Goal: Task Accomplishment & Management: Manage account settings

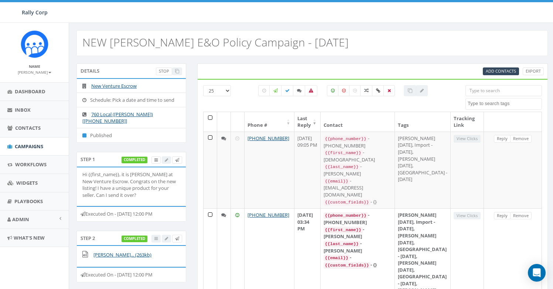
select select
click at [41, 217] on link "Admin" at bounding box center [34, 220] width 69 height 18
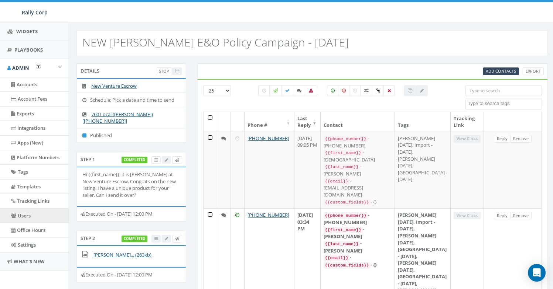
scroll to position [154, 0]
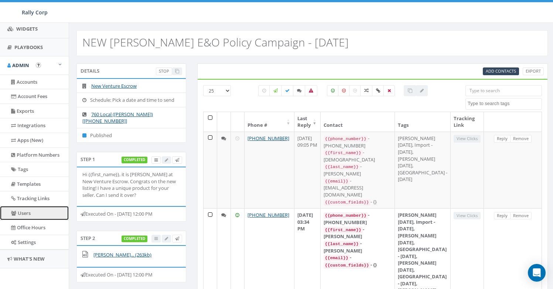
click at [31, 216] on link "Users" at bounding box center [34, 213] width 69 height 14
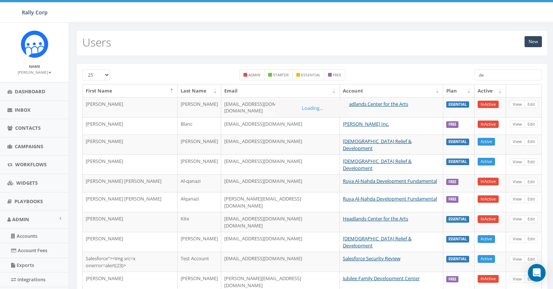
type input "d"
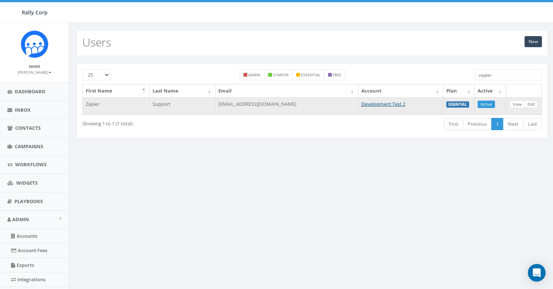
type input "zapier"
click at [529, 105] on link "Edit" at bounding box center [530, 105] width 13 height 8
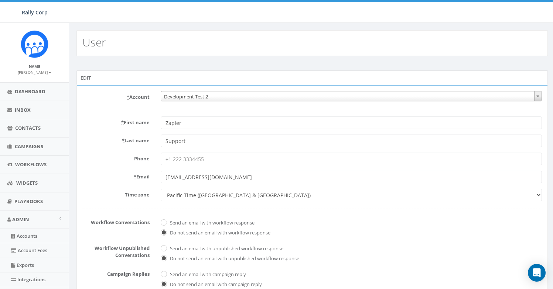
click at [208, 99] on span "Development Test 2" at bounding box center [351, 97] width 380 height 10
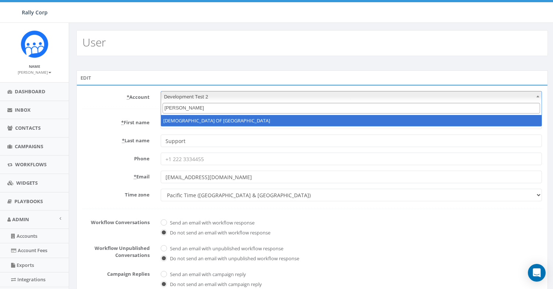
type input "polan"
select select "1360"
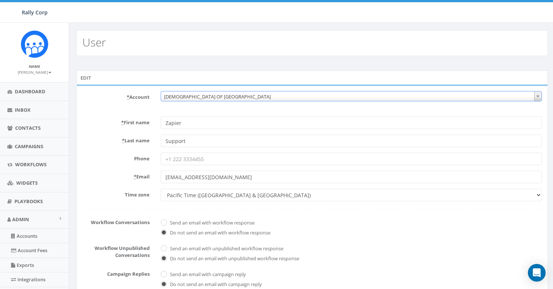
scroll to position [75, 0]
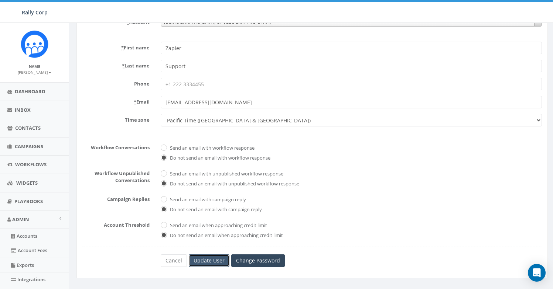
click at [199, 262] on input "Update User" at bounding box center [209, 261] width 41 height 13
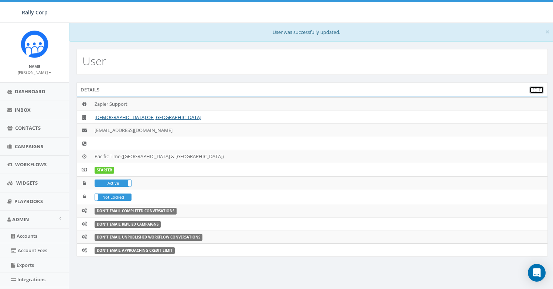
click at [536, 93] on link "Edit" at bounding box center [536, 90] width 14 height 8
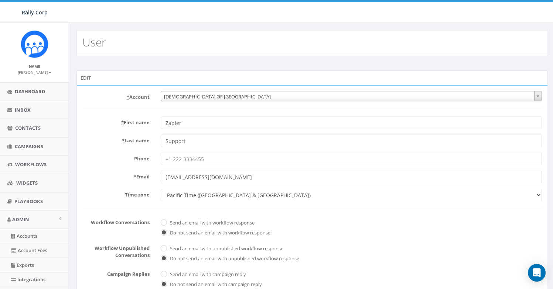
click at [238, 98] on span "CHABAD OF POLAND" at bounding box center [351, 97] width 380 height 10
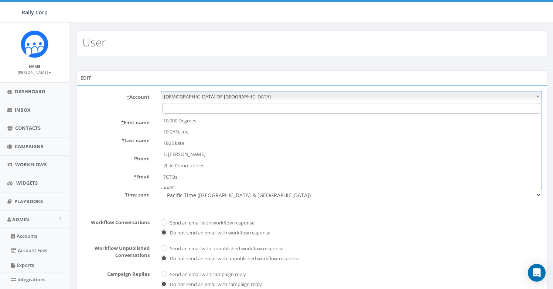
scroll to position [1569, 0]
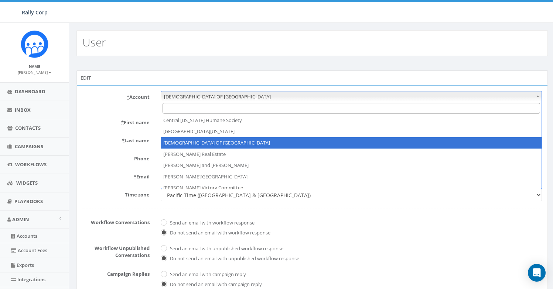
click at [236, 103] on input "Search" at bounding box center [350, 108] width 377 height 11
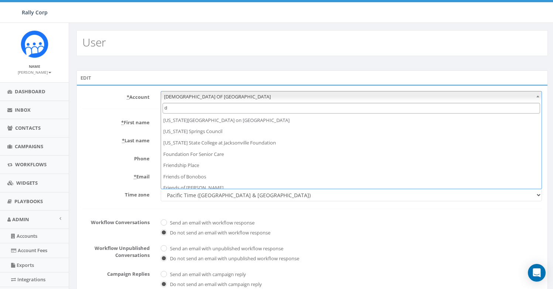
scroll to position [0, 0]
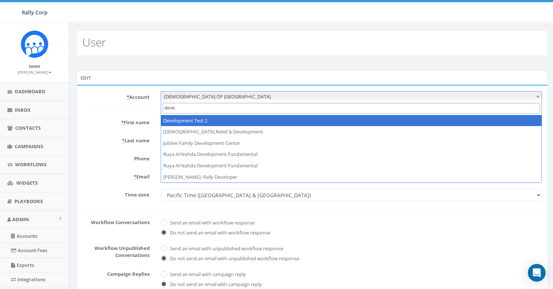
type input "deve"
select select "395"
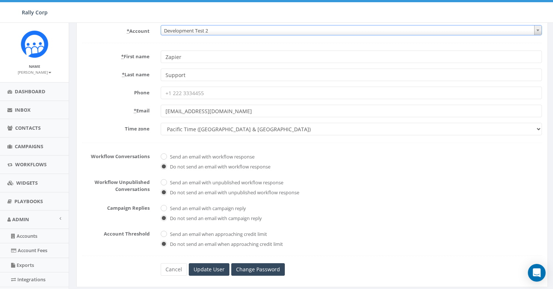
scroll to position [154, 0]
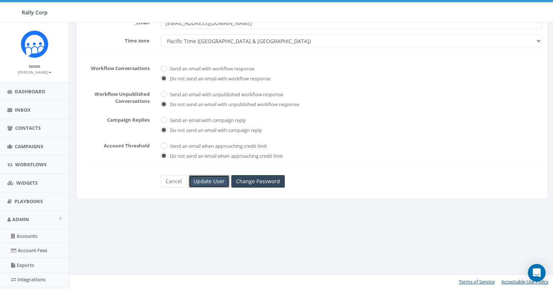
click at [207, 185] on input "Update User" at bounding box center [209, 181] width 41 height 13
